Goal: Information Seeking & Learning: Learn about a topic

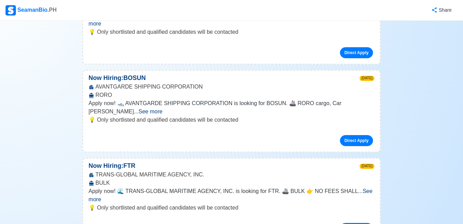
scroll to position [9874, 0]
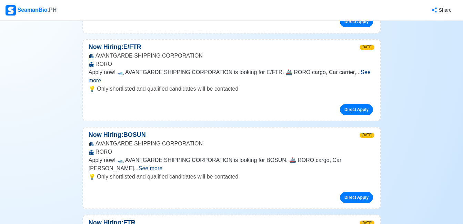
scroll to position [9846, 0]
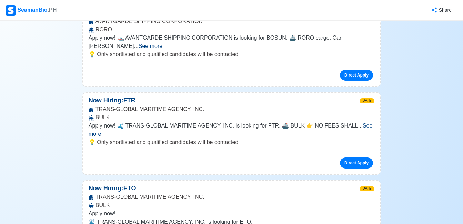
scroll to position [9970, 0]
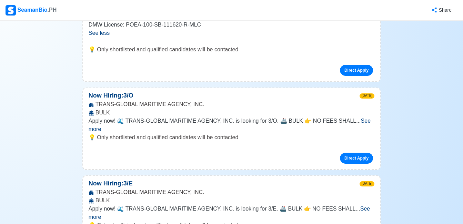
scroll to position [10191, 0]
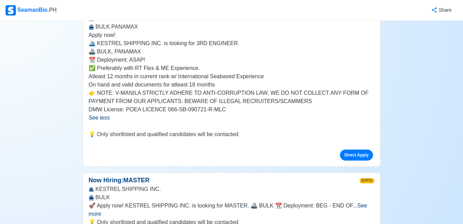
scroll to position [10937, 0]
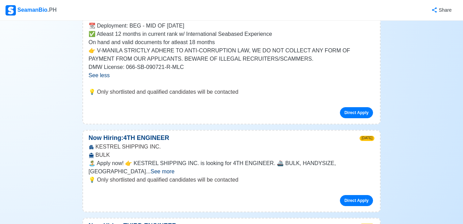
scroll to position [11240, 0]
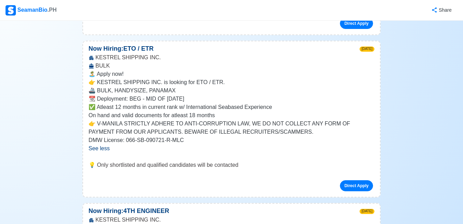
scroll to position [11144, 0]
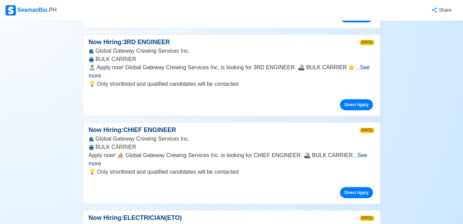
scroll to position [12414, 0]
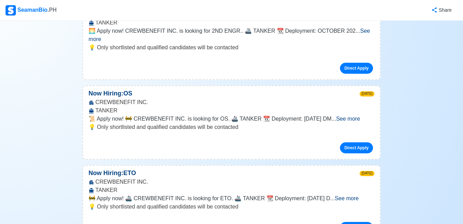
scroll to position [14443, 0]
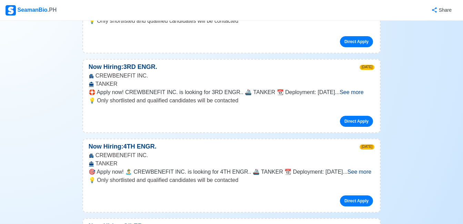
scroll to position [14774, 0]
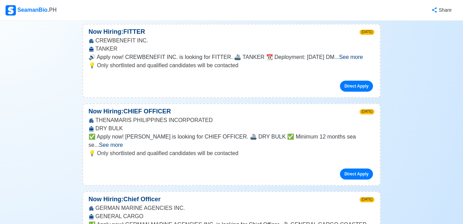
scroll to position [15161, 0]
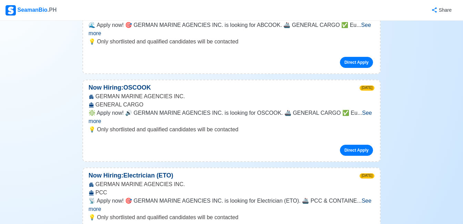
scroll to position [15547, 0]
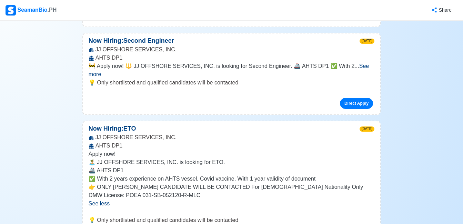
scroll to position [15906, 0]
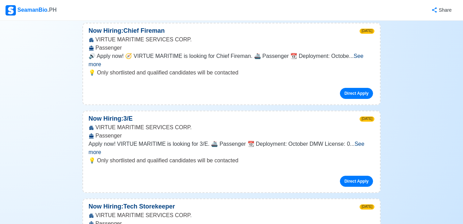
scroll to position [16941, 0]
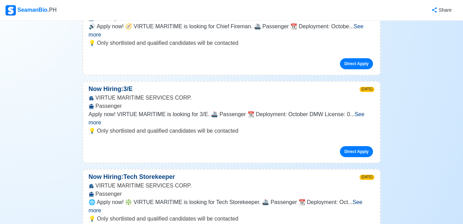
scroll to position [16983, 0]
